Goal: Task Accomplishment & Management: Use online tool/utility

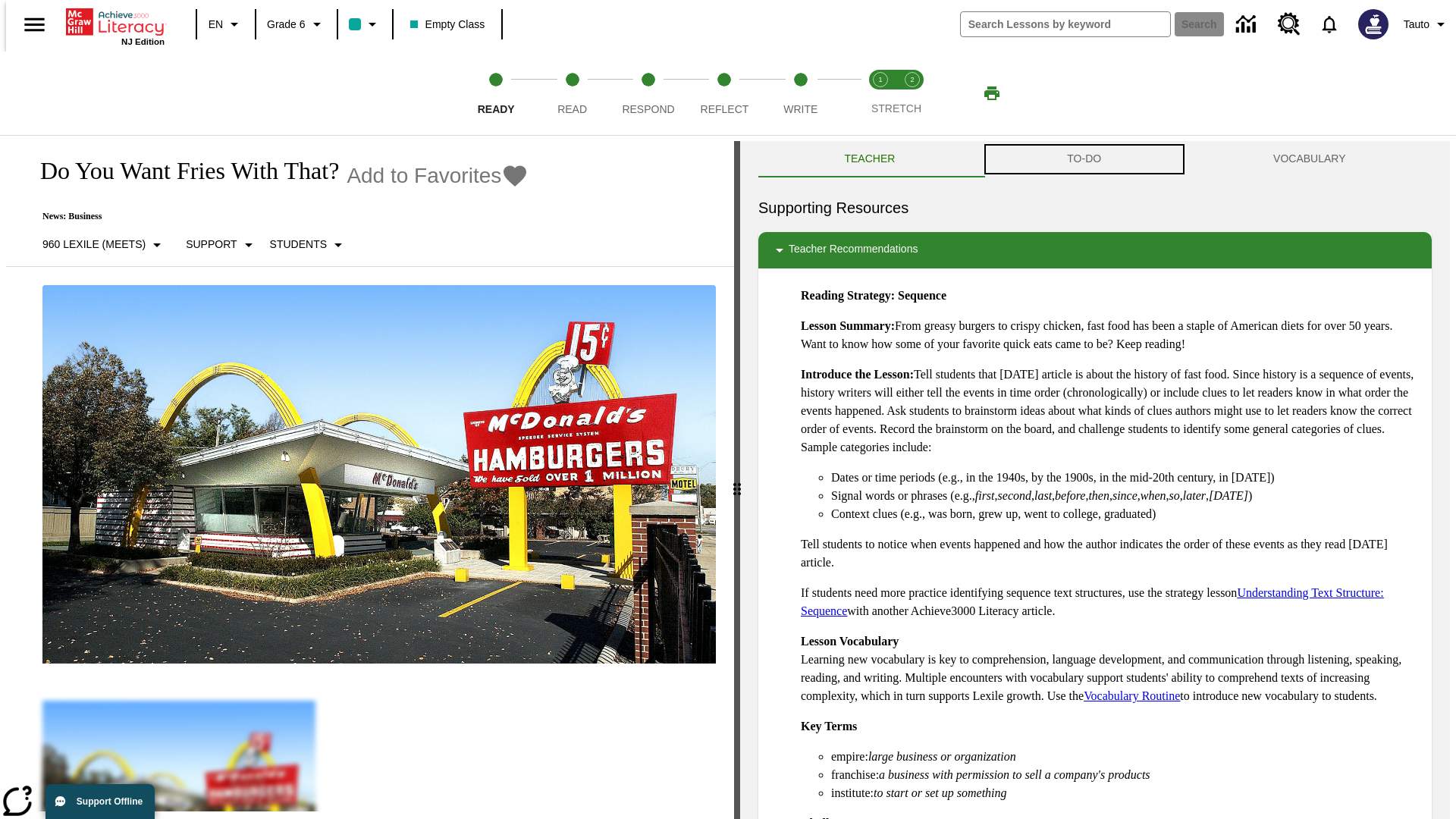
click at [1084, 159] on button "TO-DO" at bounding box center [1084, 159] width 206 height 36
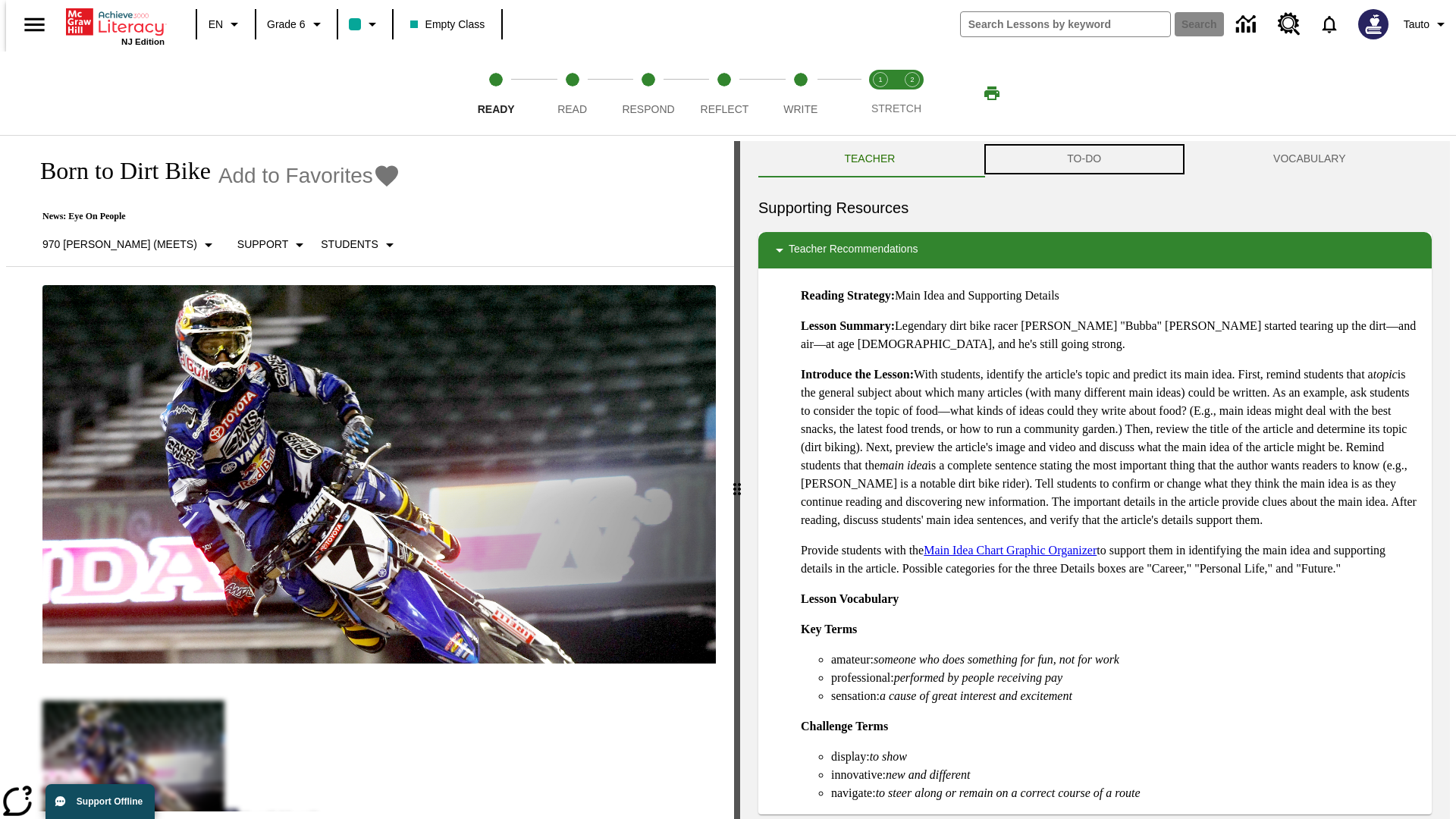
click at [1084, 159] on button "TO-DO" at bounding box center [1084, 159] width 206 height 36
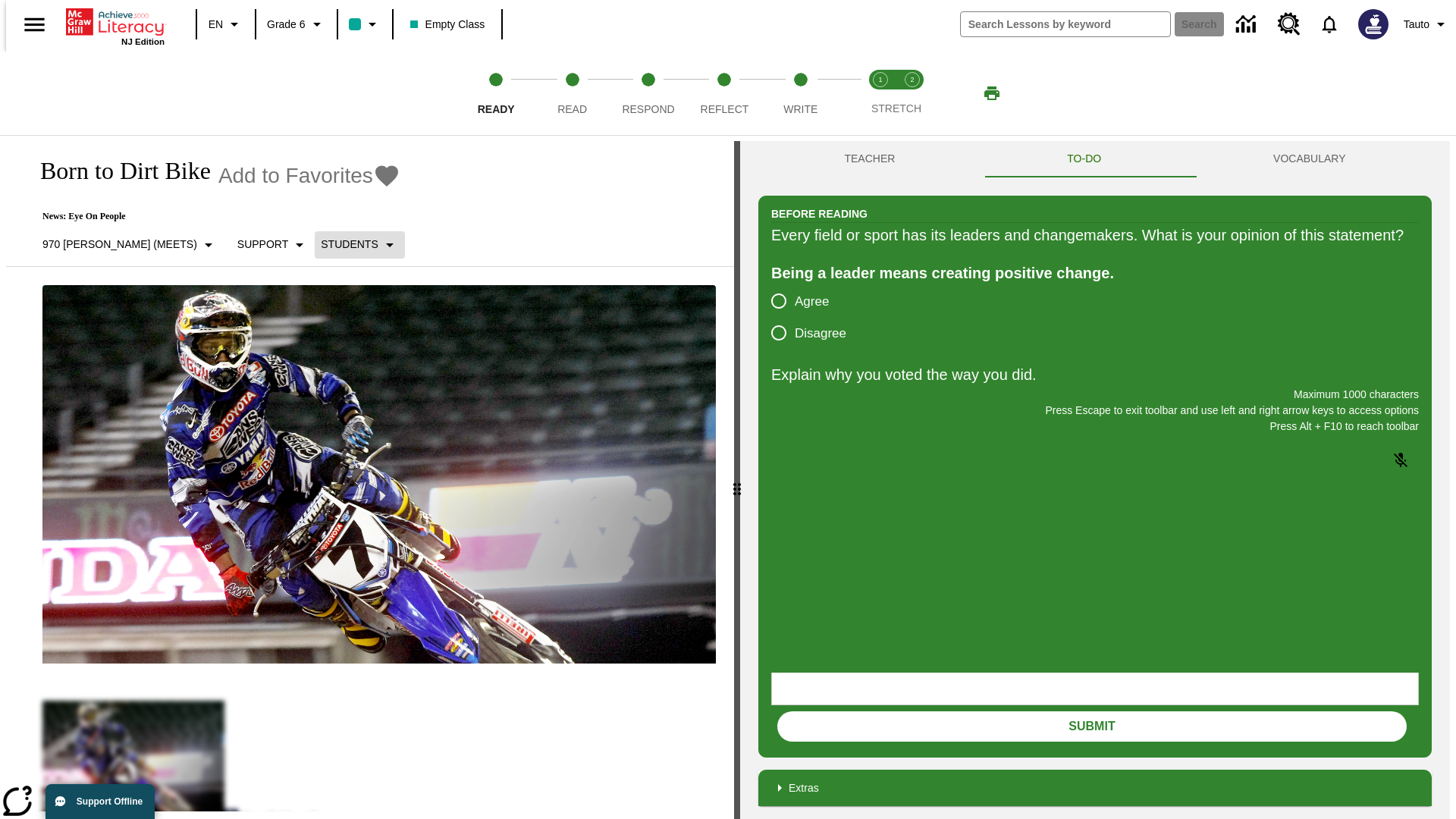
click at [320, 244] on p "Students" at bounding box center [348, 244] width 57 height 16
